Goal: Task Accomplishment & Management: Use online tool/utility

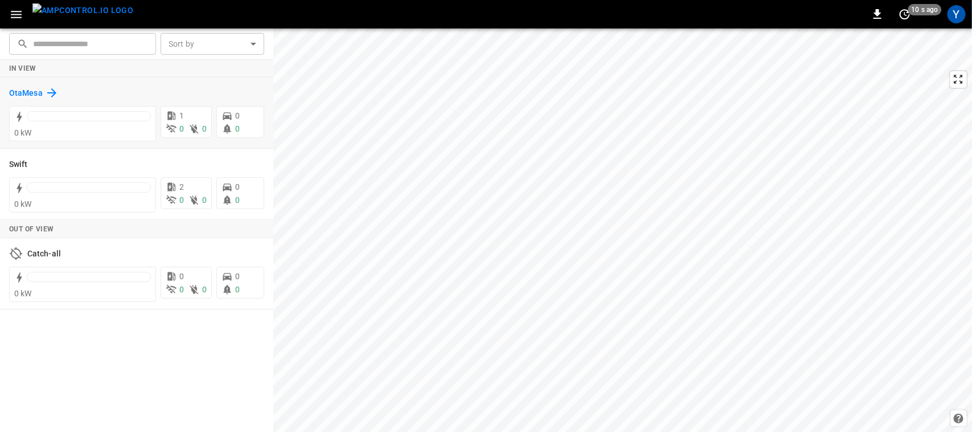
click at [38, 96] on h6 "OtaMesa" at bounding box center [26, 93] width 34 height 13
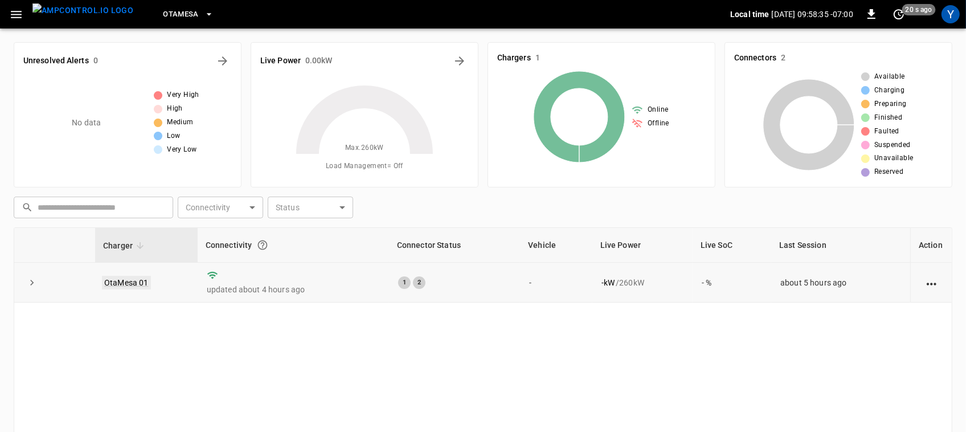
click at [144, 282] on link "OtaMesa 01" at bounding box center [126, 283] width 49 height 14
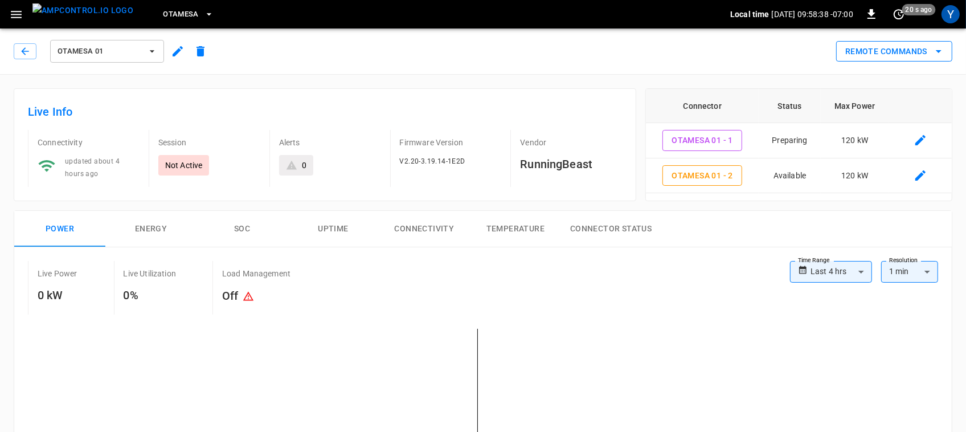
click at [881, 55] on button "Remote Commands" at bounding box center [894, 51] width 116 height 21
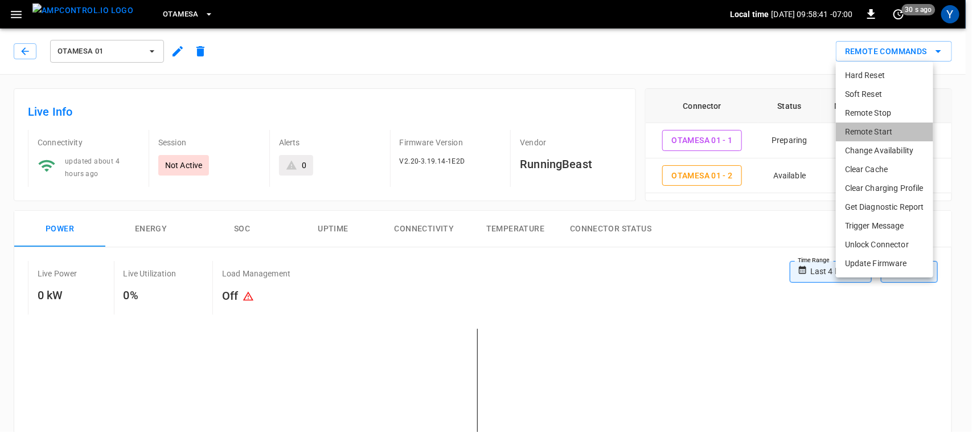
click at [857, 122] on li "Remote Start" at bounding box center [884, 131] width 97 height 19
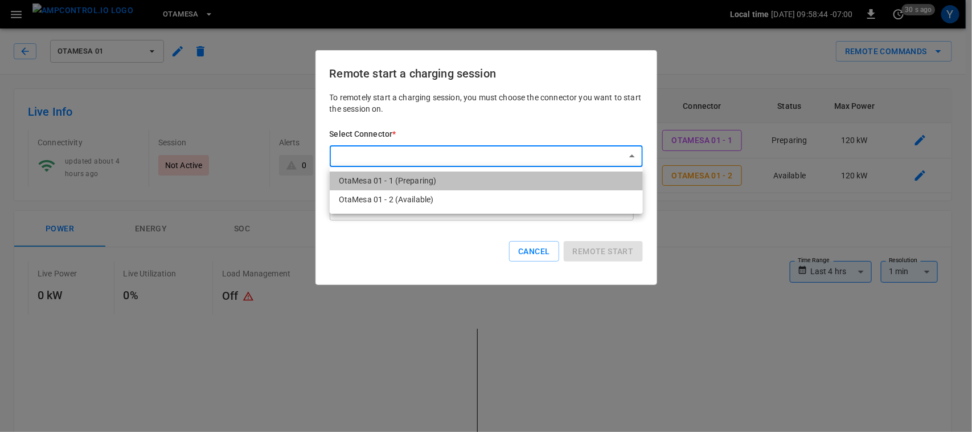
click at [403, 178] on li "OtaMesa 01 - 1 (Preparing)" at bounding box center [486, 180] width 313 height 19
type input "**********"
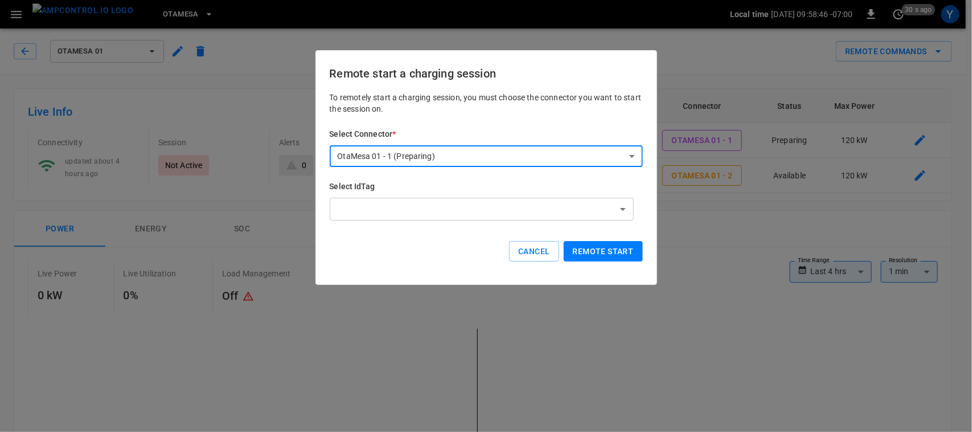
click at [597, 254] on button "Remote start" at bounding box center [603, 251] width 79 height 21
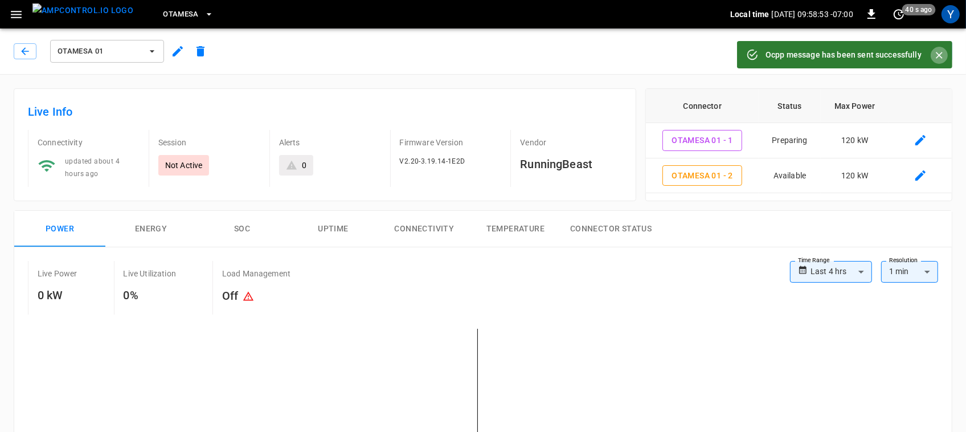
click at [941, 59] on icon "Close" at bounding box center [938, 55] width 11 height 11
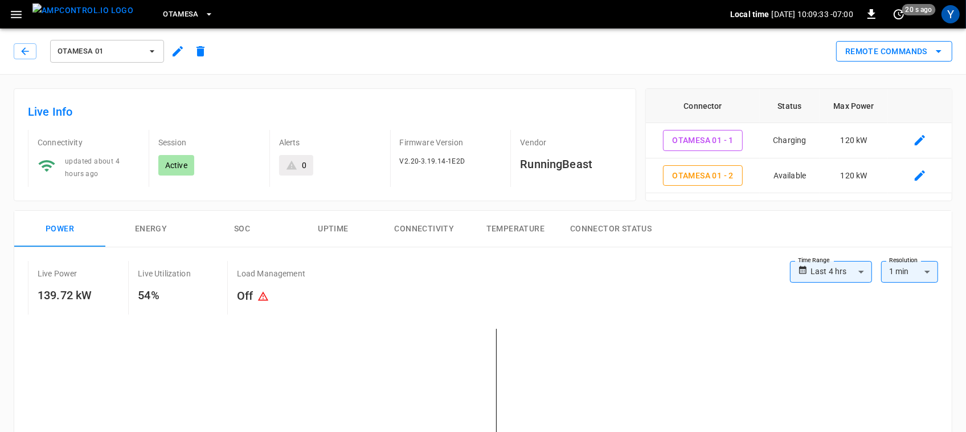
click at [897, 56] on button "Remote Commands" at bounding box center [894, 51] width 116 height 21
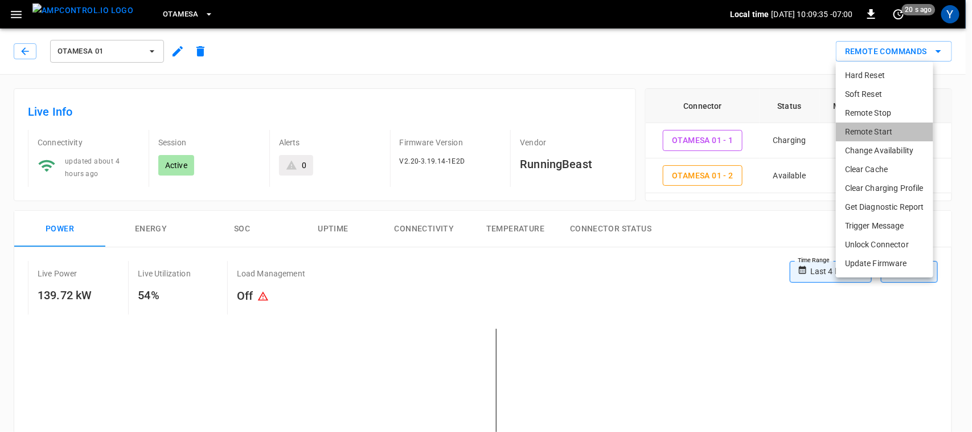
click at [881, 127] on li "Remote Start" at bounding box center [884, 131] width 97 height 19
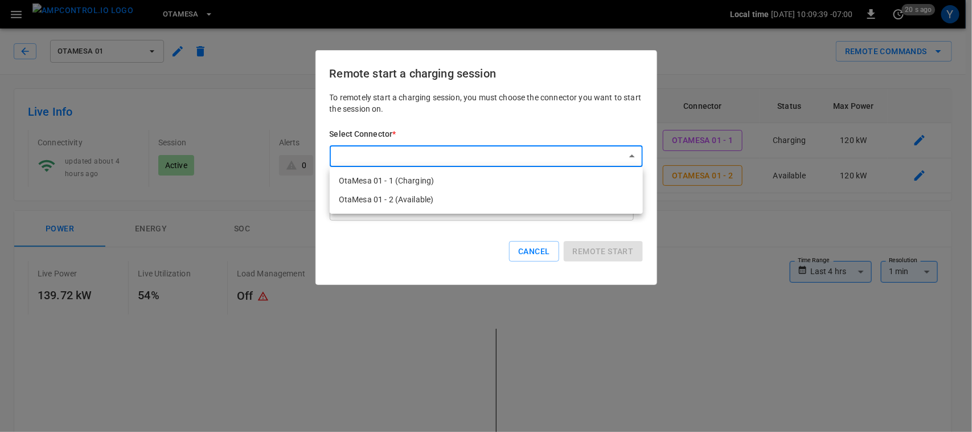
click at [504, 202] on li "OtaMesa 01 - 2 (Available)" at bounding box center [486, 199] width 313 height 19
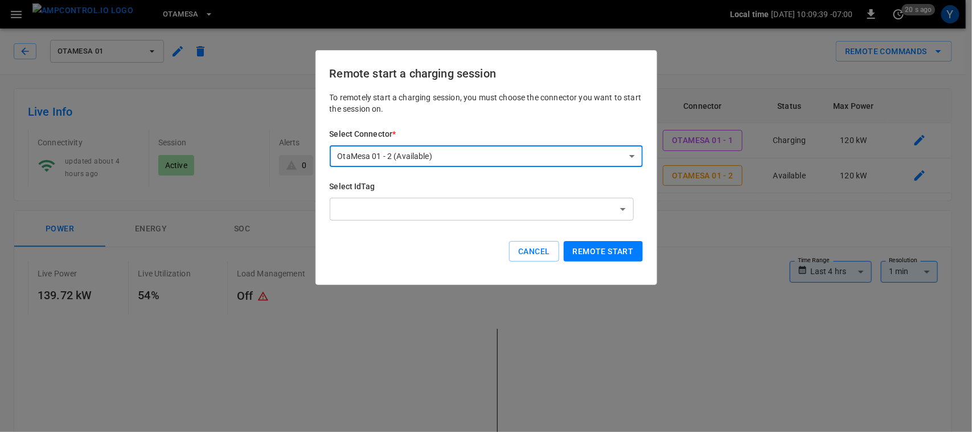
type input "**********"
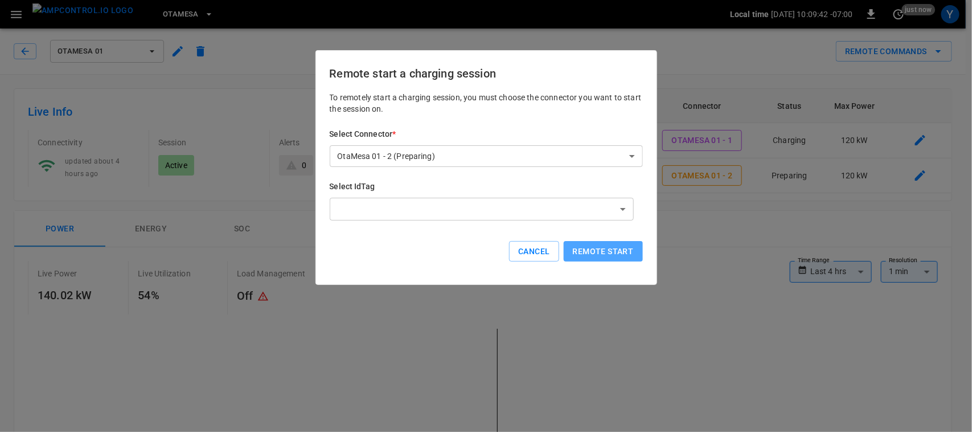
click at [588, 252] on button "Remote start" at bounding box center [603, 251] width 79 height 21
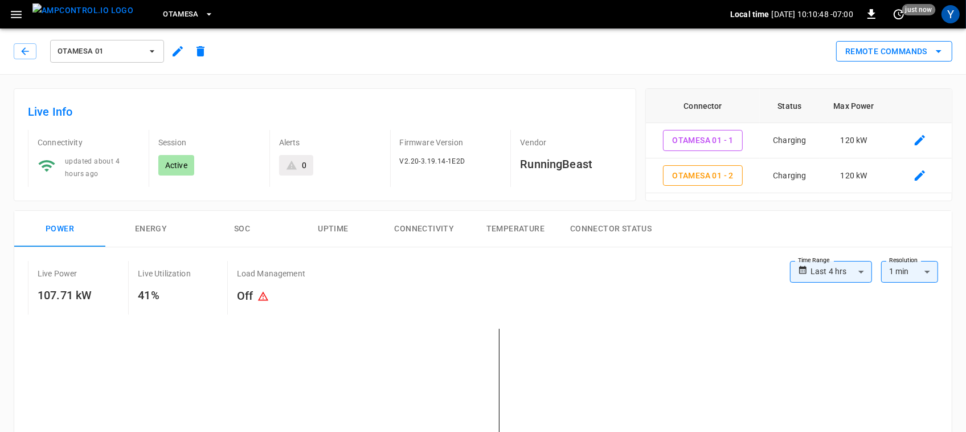
click at [941, 58] on button "Remote Commands" at bounding box center [894, 51] width 116 height 21
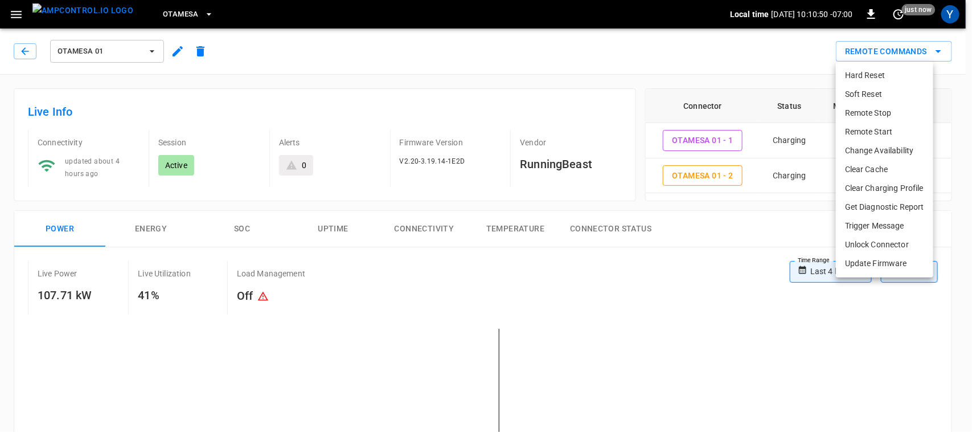
click at [894, 114] on li "Remote Stop" at bounding box center [884, 113] width 97 height 19
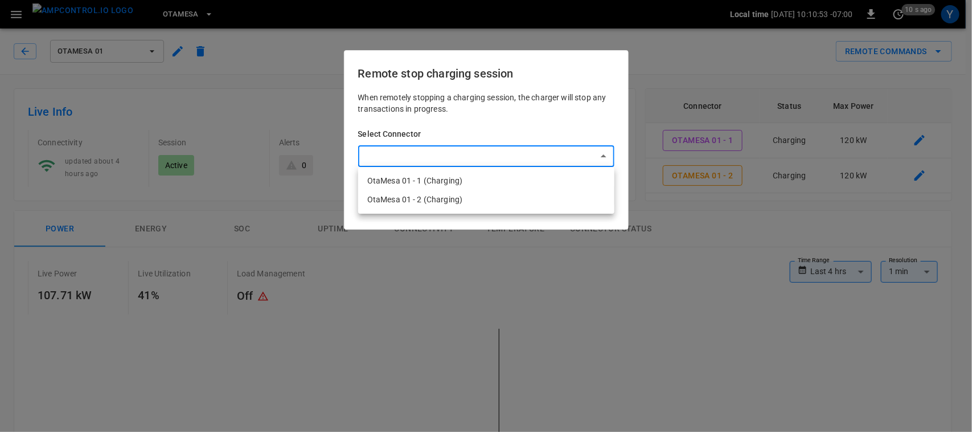
click at [450, 182] on li "OtaMesa 01 - 1 (Charging)" at bounding box center [486, 180] width 256 height 19
type input "**********"
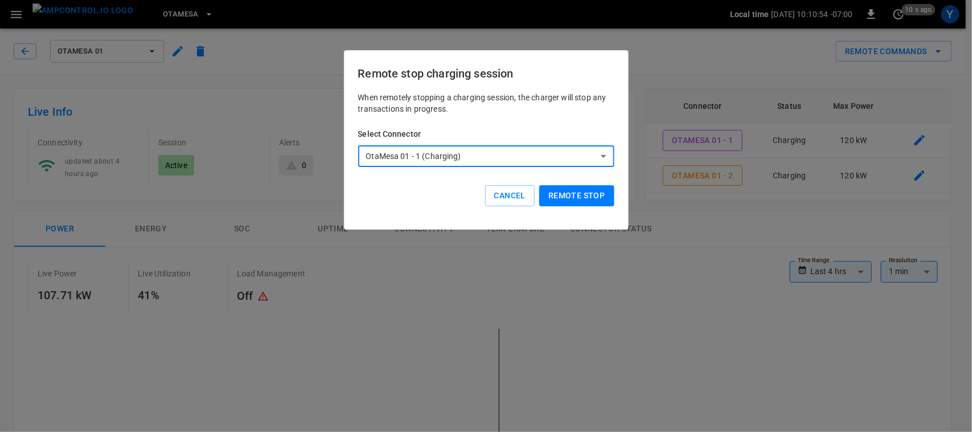
click at [573, 194] on button "Remote stop" at bounding box center [576, 195] width 75 height 21
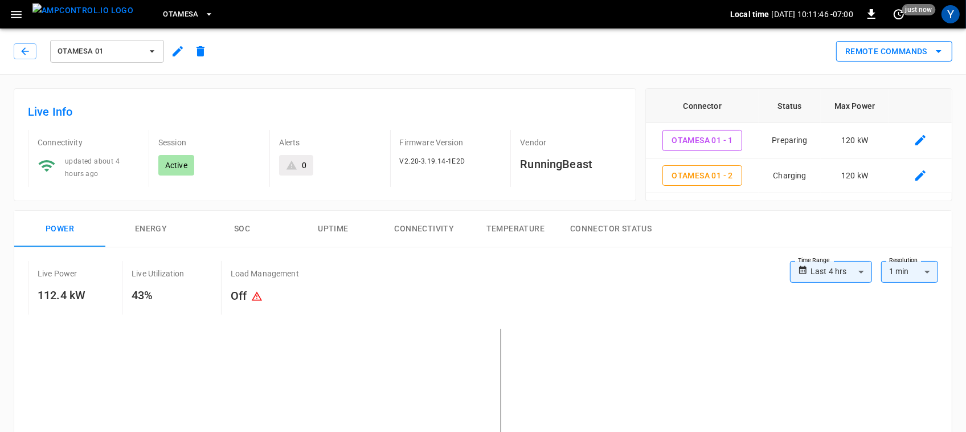
click at [916, 49] on button "Remote Commands" at bounding box center [894, 51] width 116 height 21
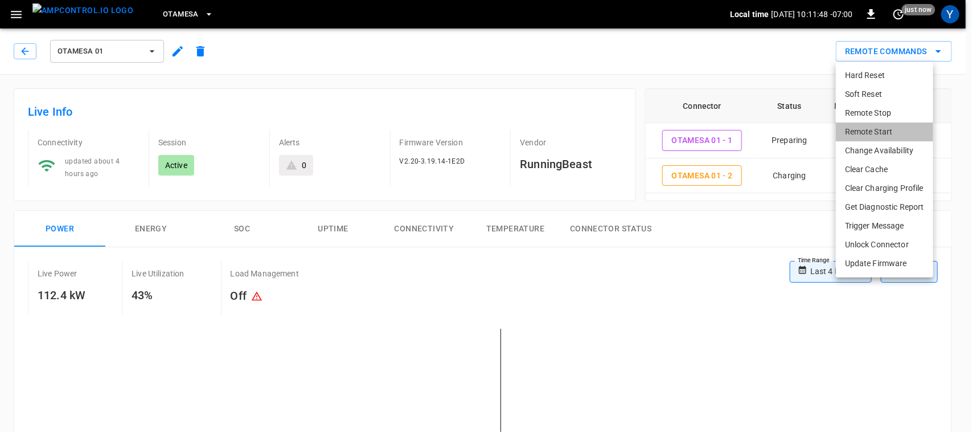
click at [885, 132] on li "Remote Start" at bounding box center [884, 131] width 97 height 19
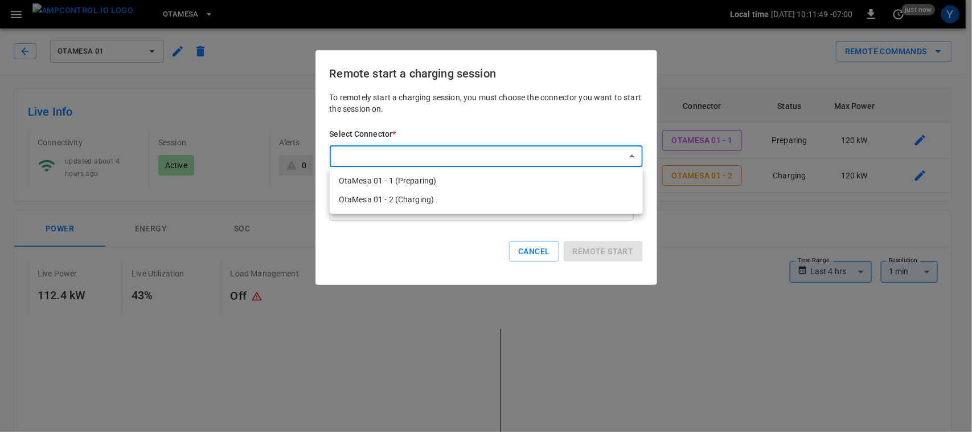
click at [481, 184] on li "OtaMesa 01 - 1 (Preparing)" at bounding box center [486, 180] width 313 height 19
type input "**********"
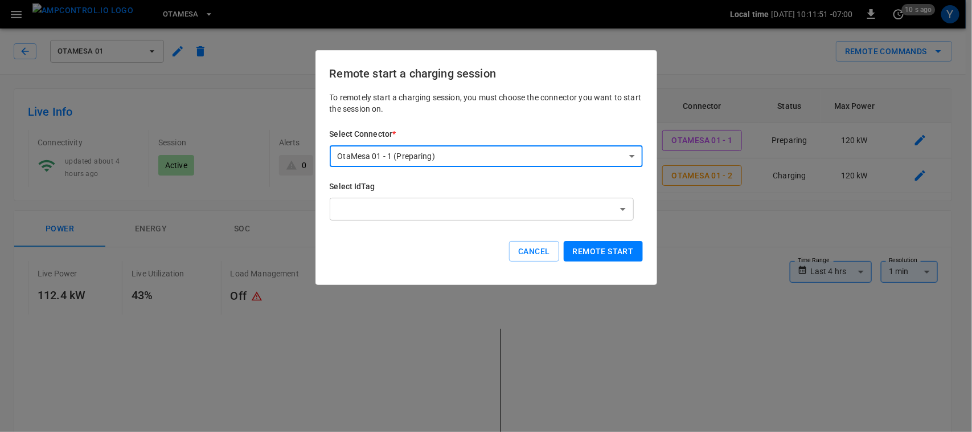
click at [585, 248] on button "Remote start" at bounding box center [603, 251] width 79 height 21
